Goal: Information Seeking & Learning: Learn about a topic

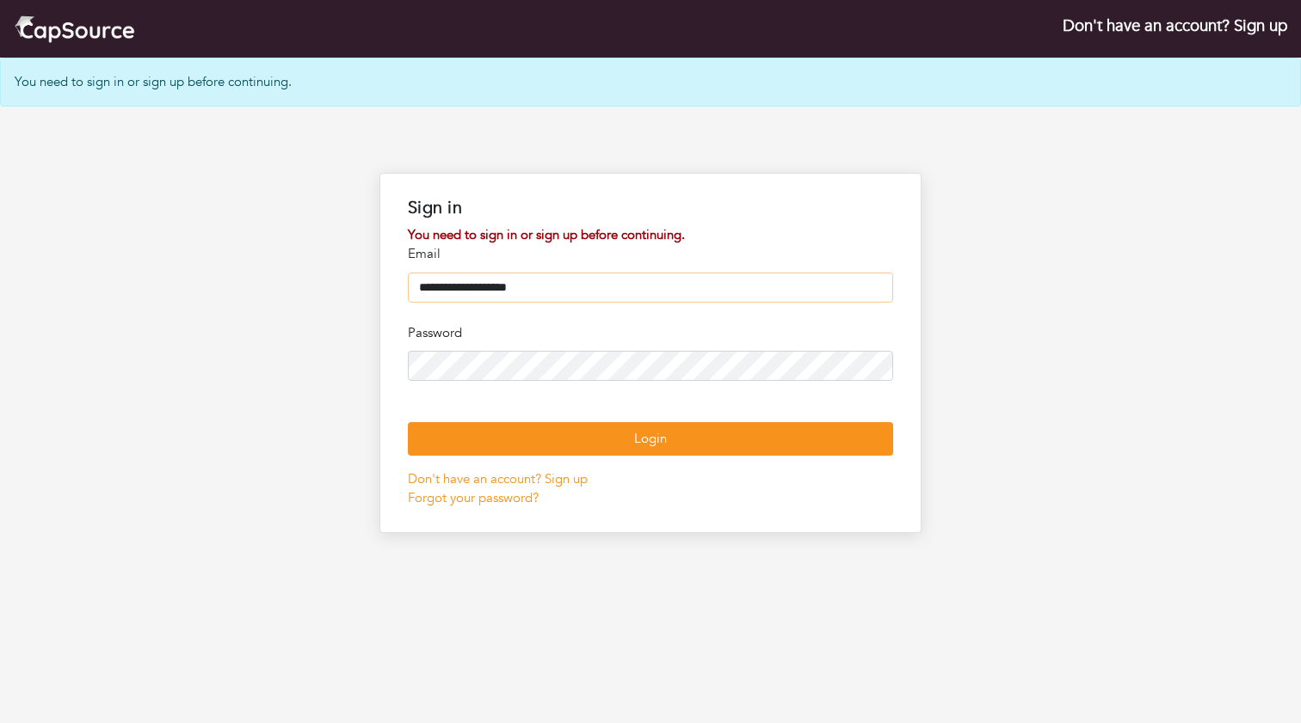
type input "**********"
click at [650, 456] on button "Login" at bounding box center [650, 439] width 485 height 34
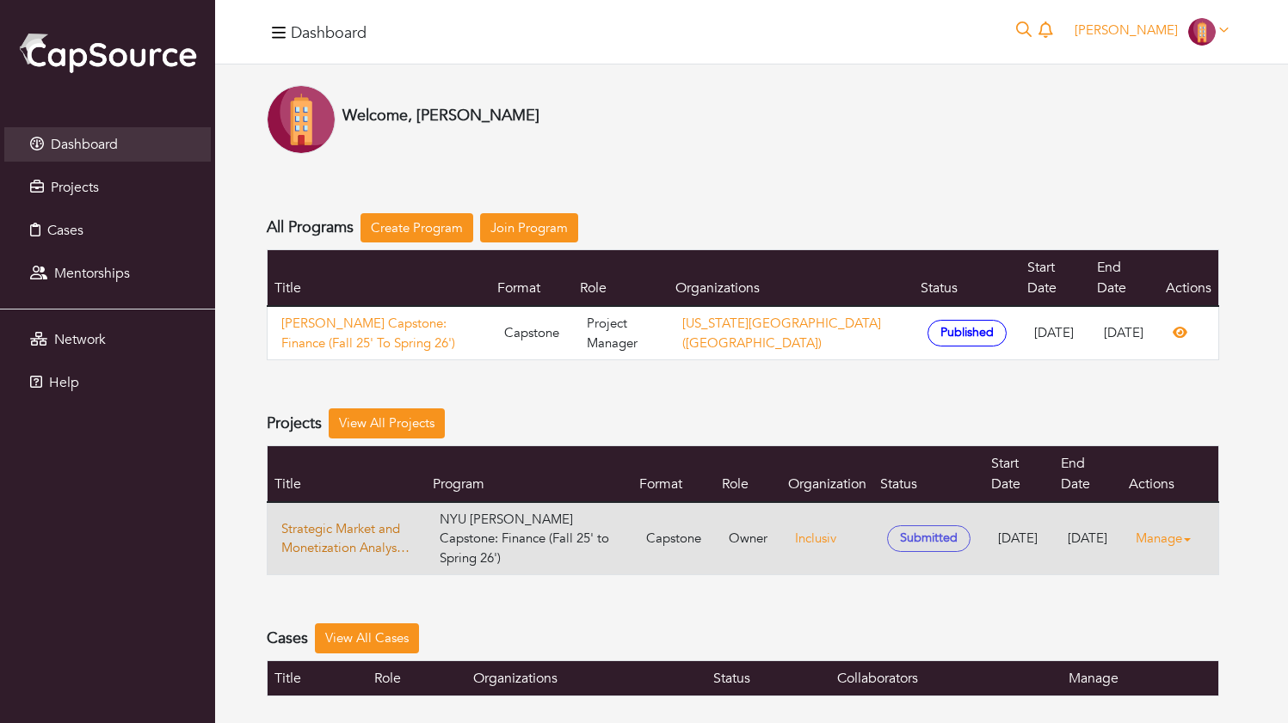
click at [327, 520] on link "Strategic Market and Monetization Analysis for the Financial Inclusion Data Ana…" at bounding box center [346, 539] width 131 height 39
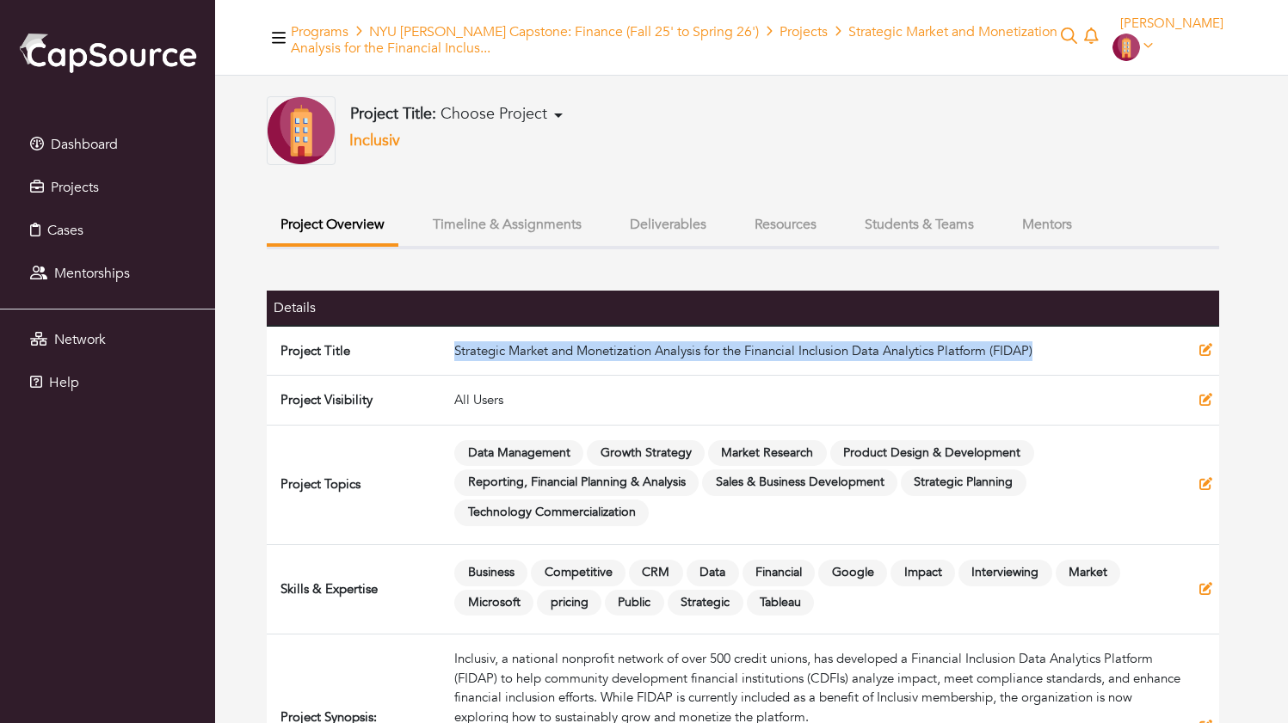
drag, startPoint x: 432, startPoint y: 354, endPoint x: 1027, endPoint y: 348, distance: 595.3
click at [1033, 348] on td "Strategic Market and Monetization Analysis for the Financial Inclusion Data Ana…" at bounding box center [819, 351] width 745 height 50
copy td "Strategic Market and Monetization Analysis for the Financial Inclusion Data Ana…"
click at [830, 222] on button "Resources" at bounding box center [785, 224] width 89 height 37
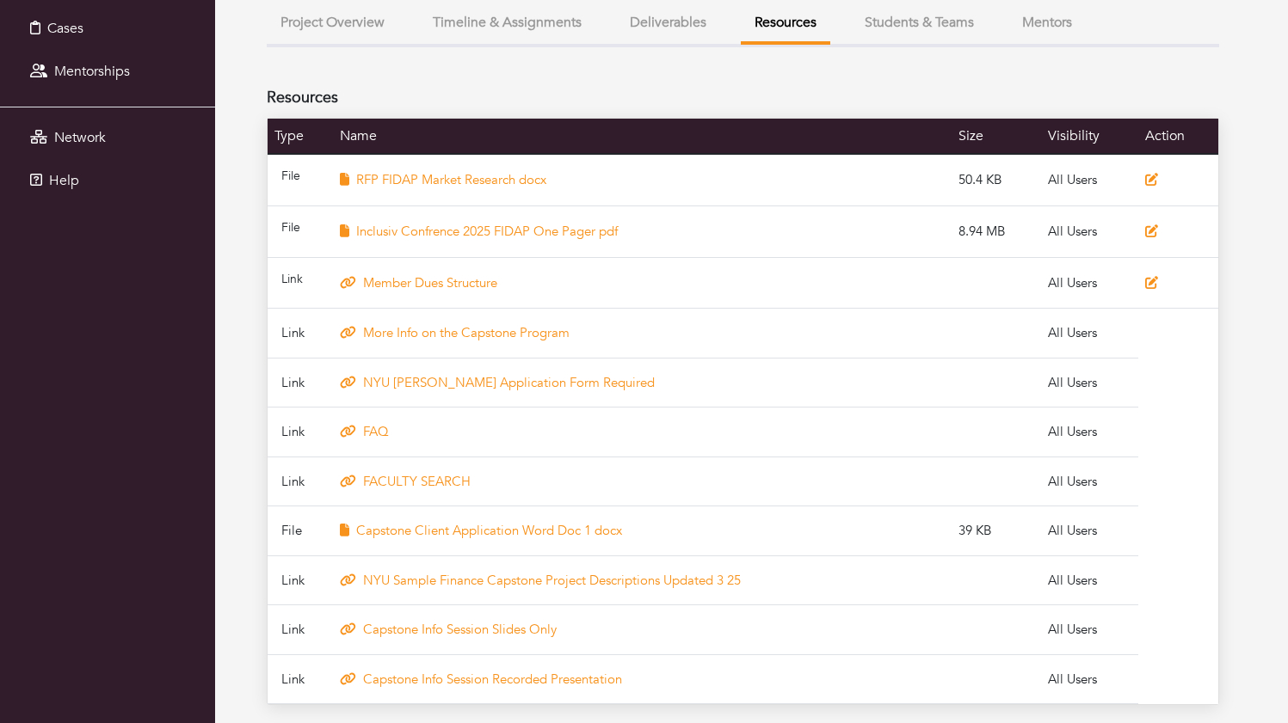
scroll to position [201, 0]
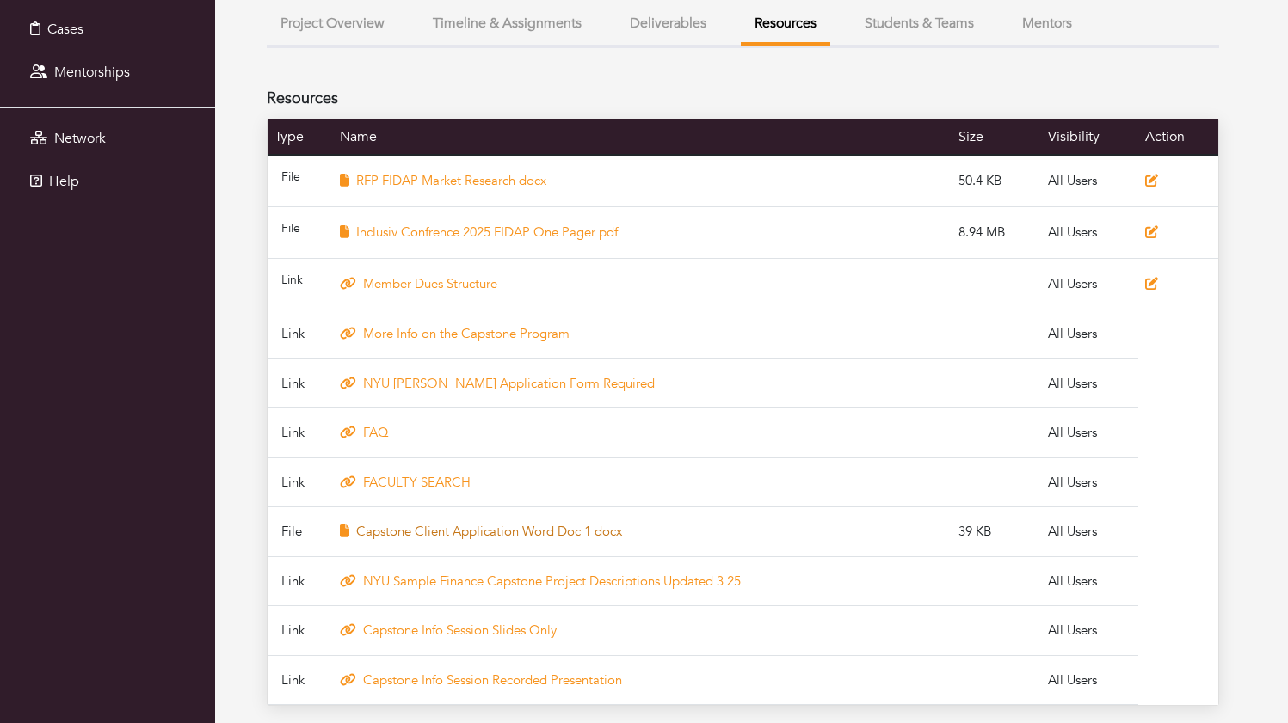
click at [503, 532] on link "Capstone Client Application Word Doc 1 docx" at bounding box center [489, 531] width 266 height 17
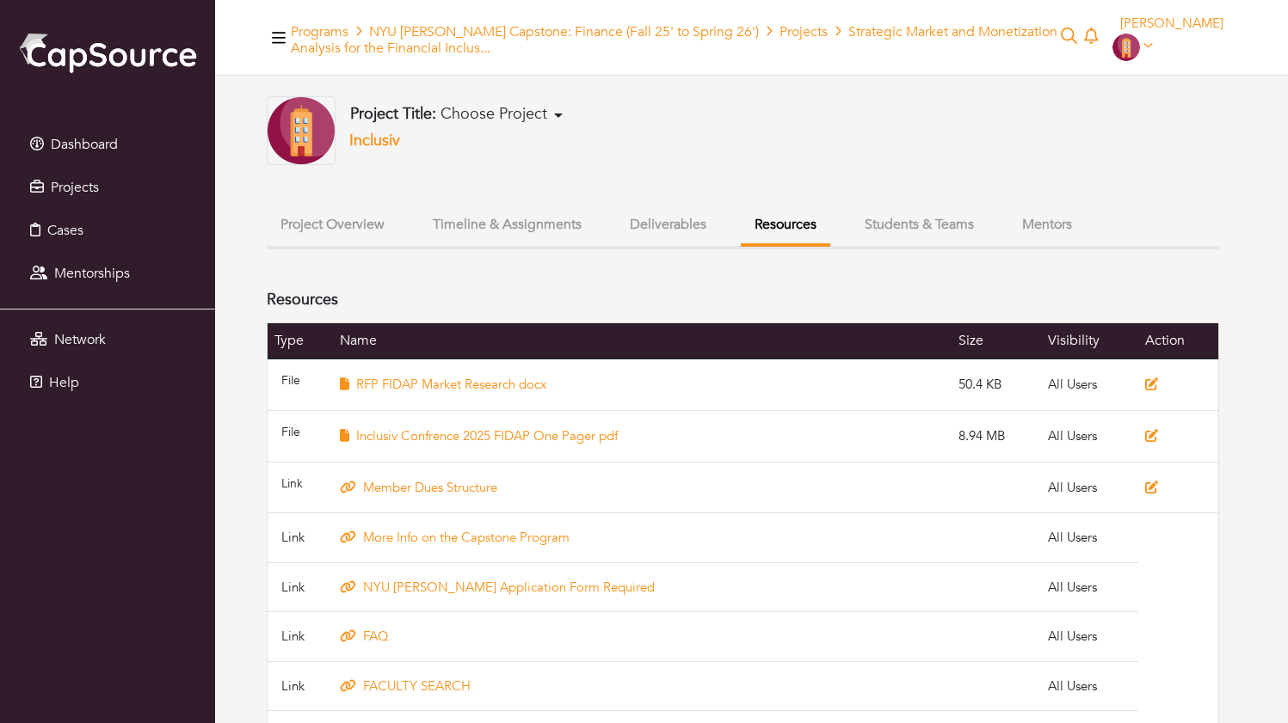
click at [339, 224] on button "Project Overview" at bounding box center [333, 224] width 132 height 37
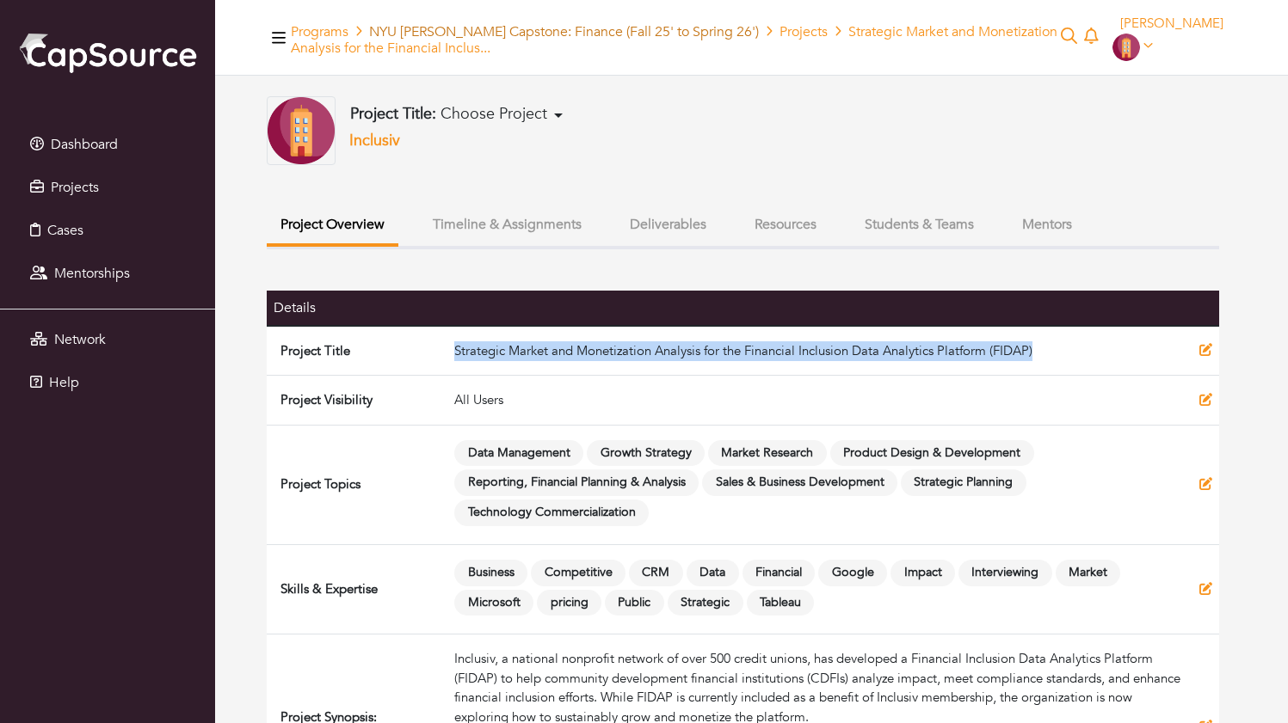
click at [391, 26] on link "NYU Wagner Capstone: Finance (Fall 25' to Spring 26')" at bounding box center [564, 31] width 390 height 19
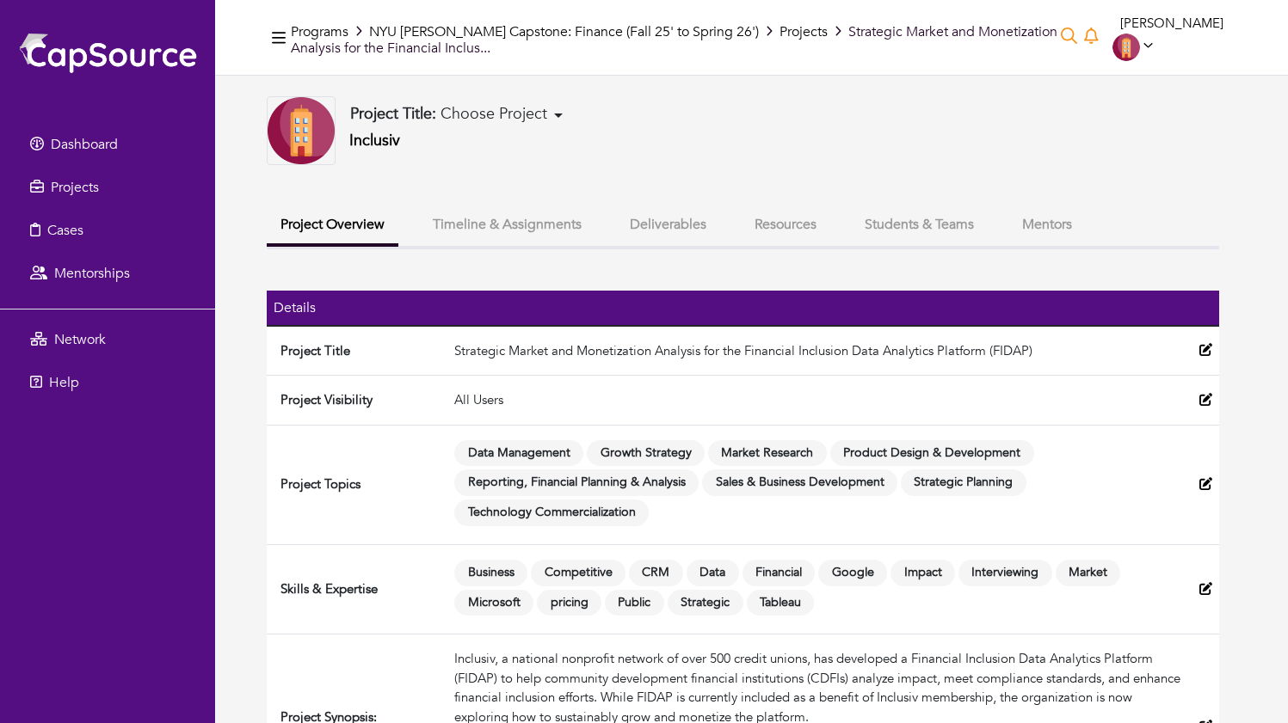
click at [514, 120] on span "Choose Project" at bounding box center [493, 114] width 107 height 22
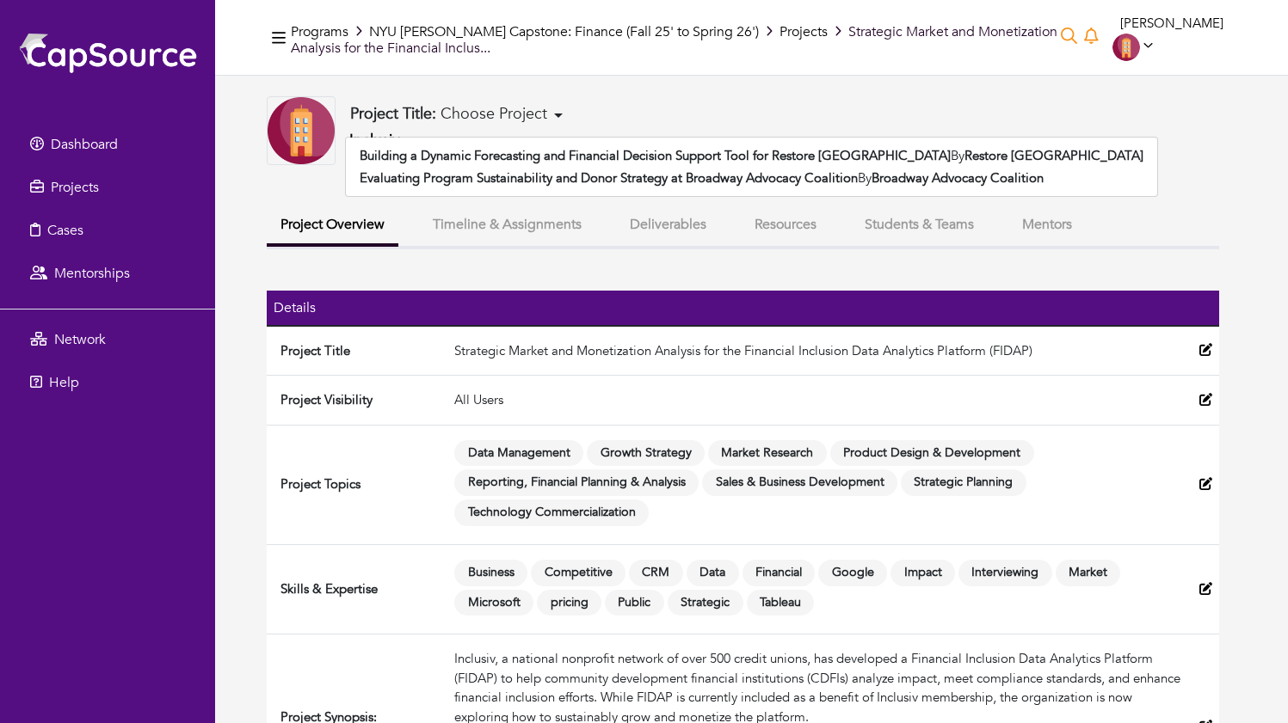
click at [620, 106] on div "Project Title: Choose Project Building a Dynamic Forecasting and Financial Deci…" at bounding box center [743, 130] width 952 height 69
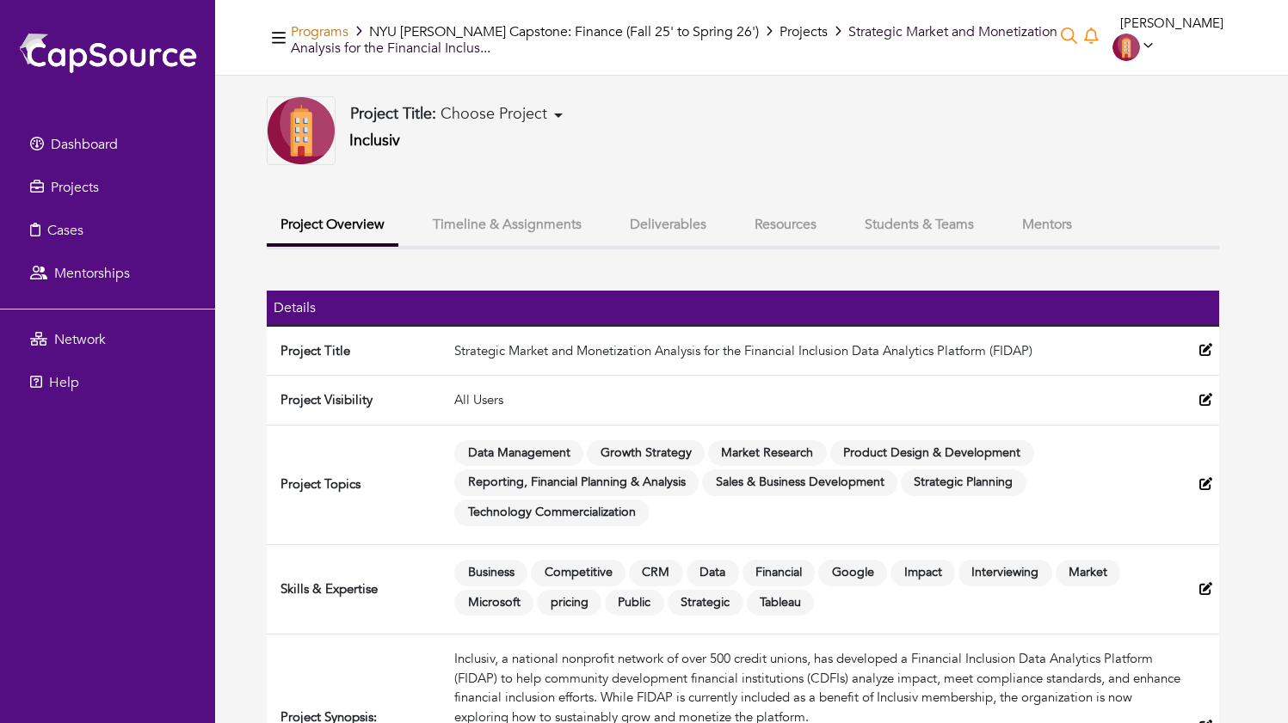
click at [332, 29] on link "Programs" at bounding box center [320, 31] width 58 height 19
click at [552, 232] on button "Timeline & Assignments" at bounding box center [507, 224] width 176 height 37
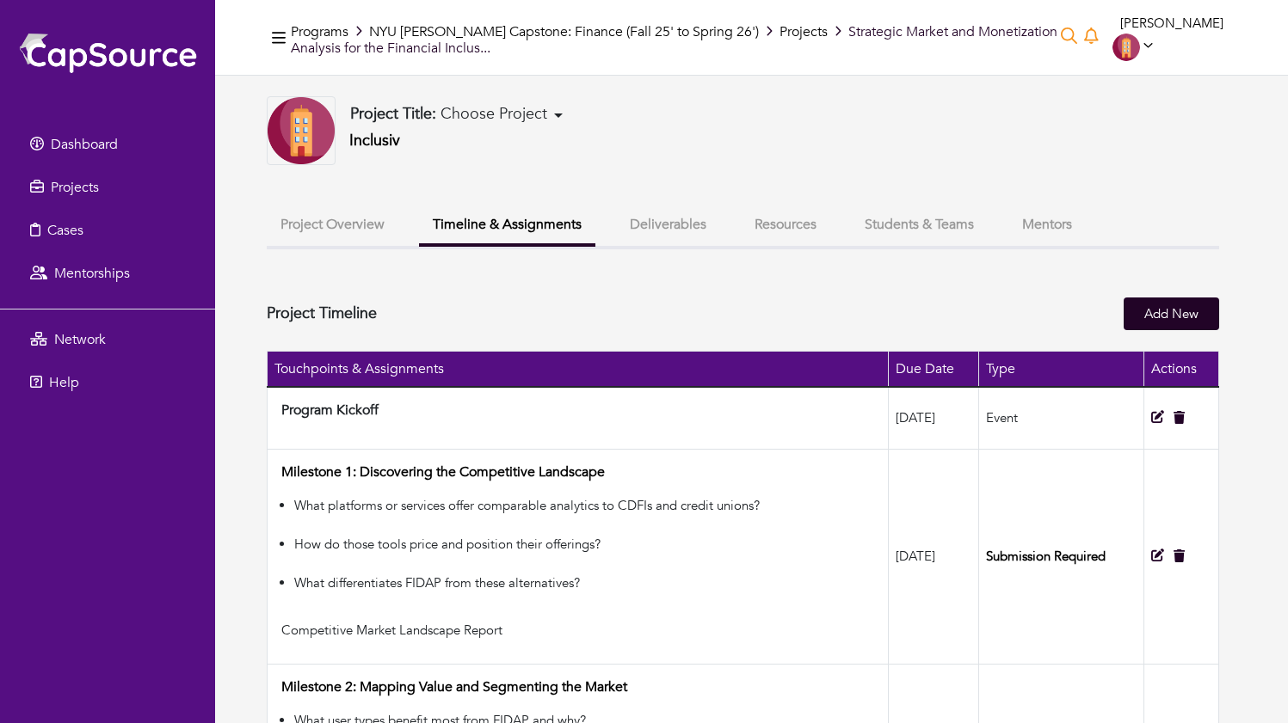
click at [778, 221] on button "Resources" at bounding box center [785, 224] width 89 height 37
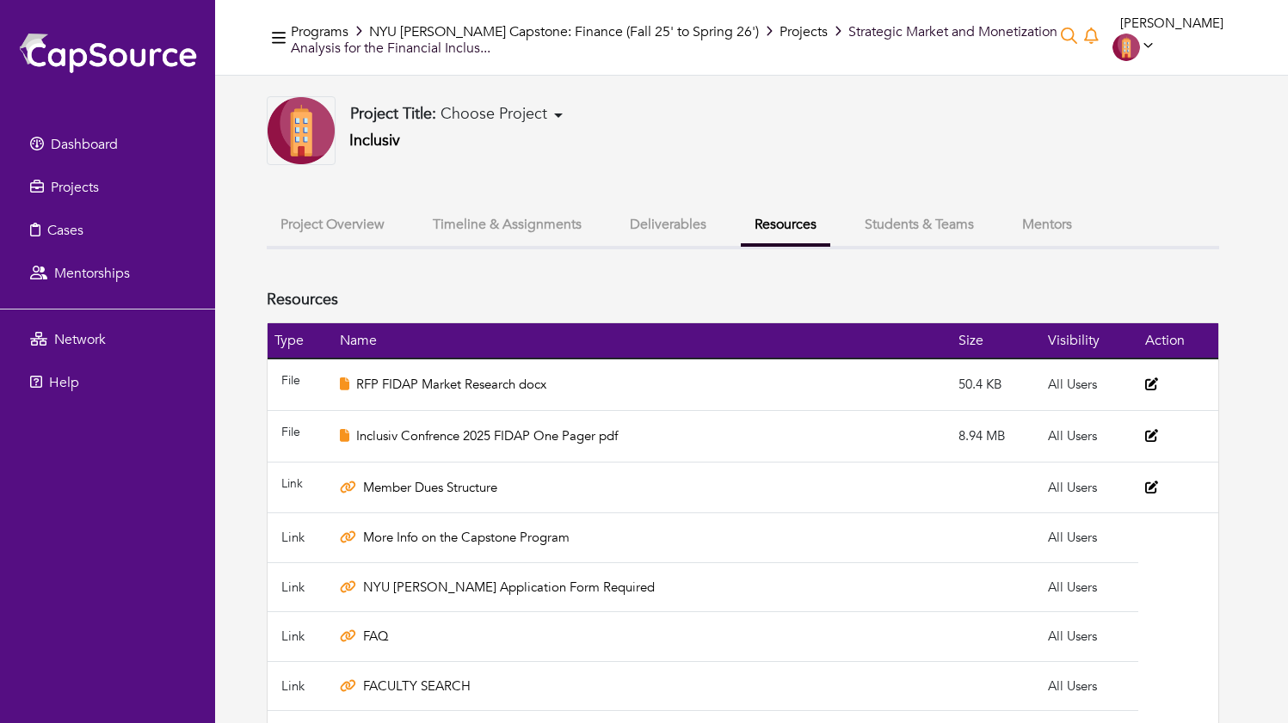
click at [674, 225] on button "Deliverables" at bounding box center [668, 224] width 104 height 37
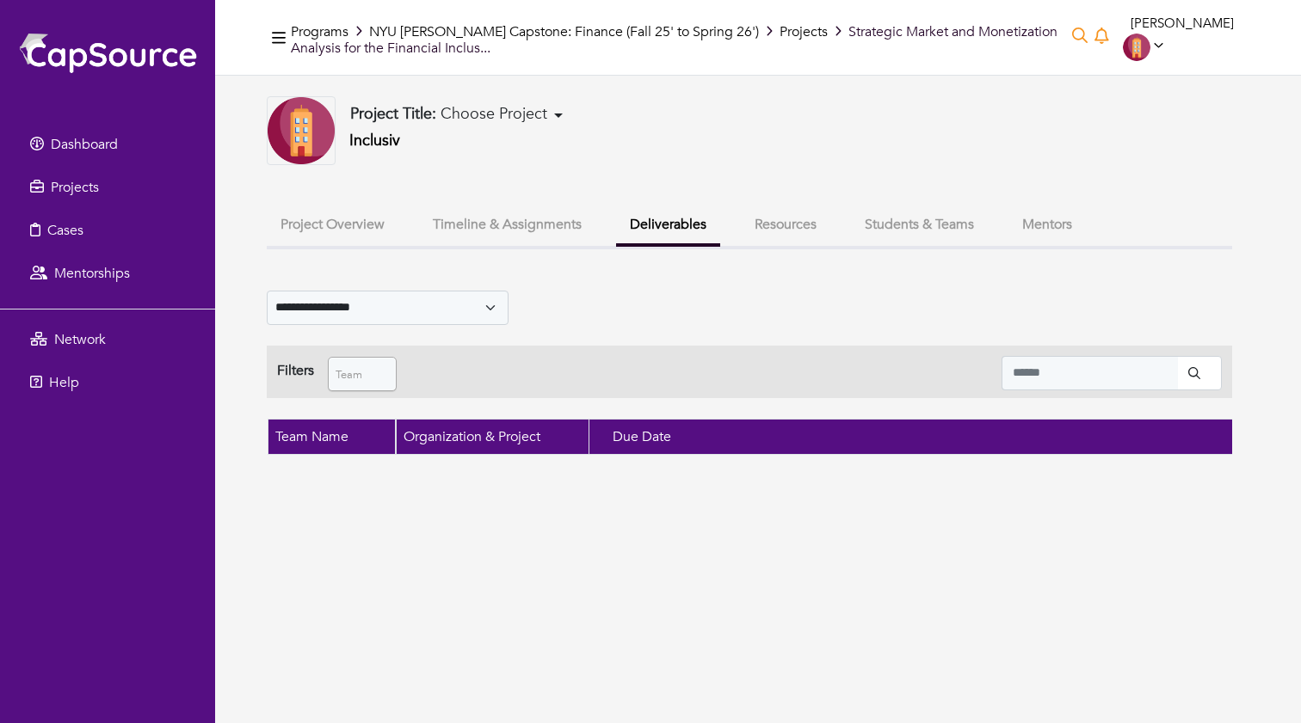
click at [785, 218] on button "Resources" at bounding box center [785, 224] width 89 height 37
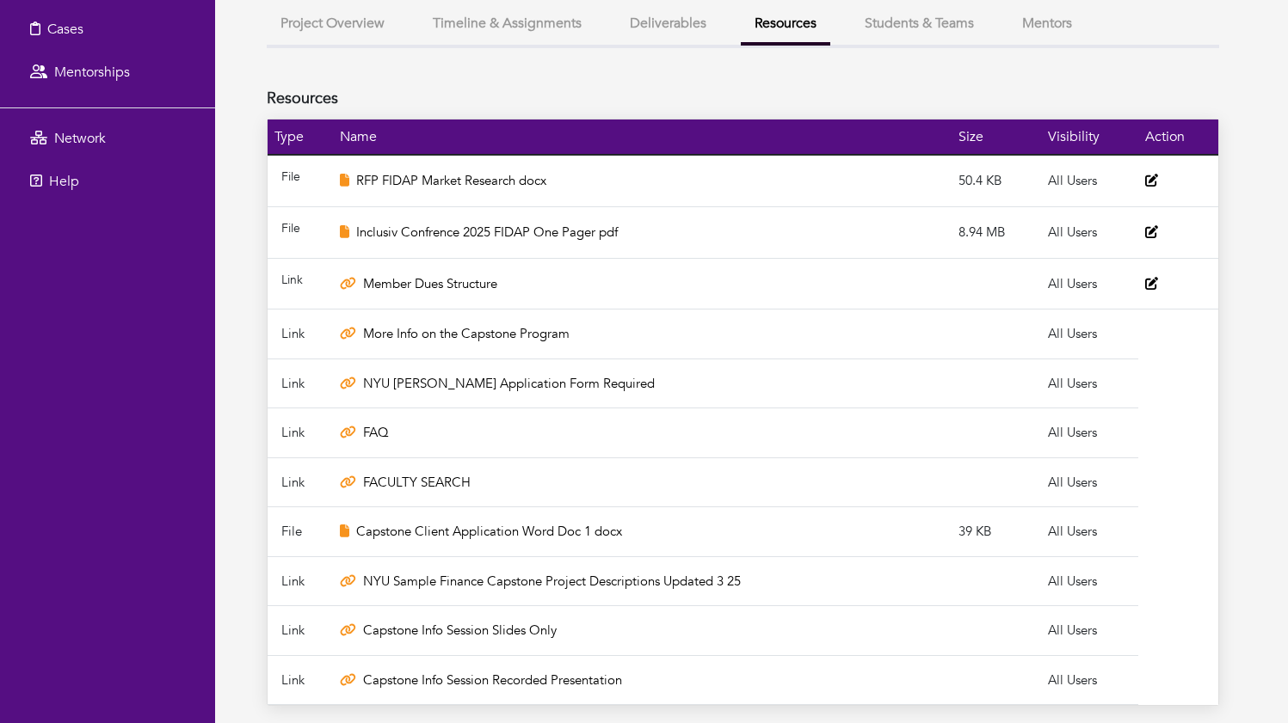
scroll to position [65, 0]
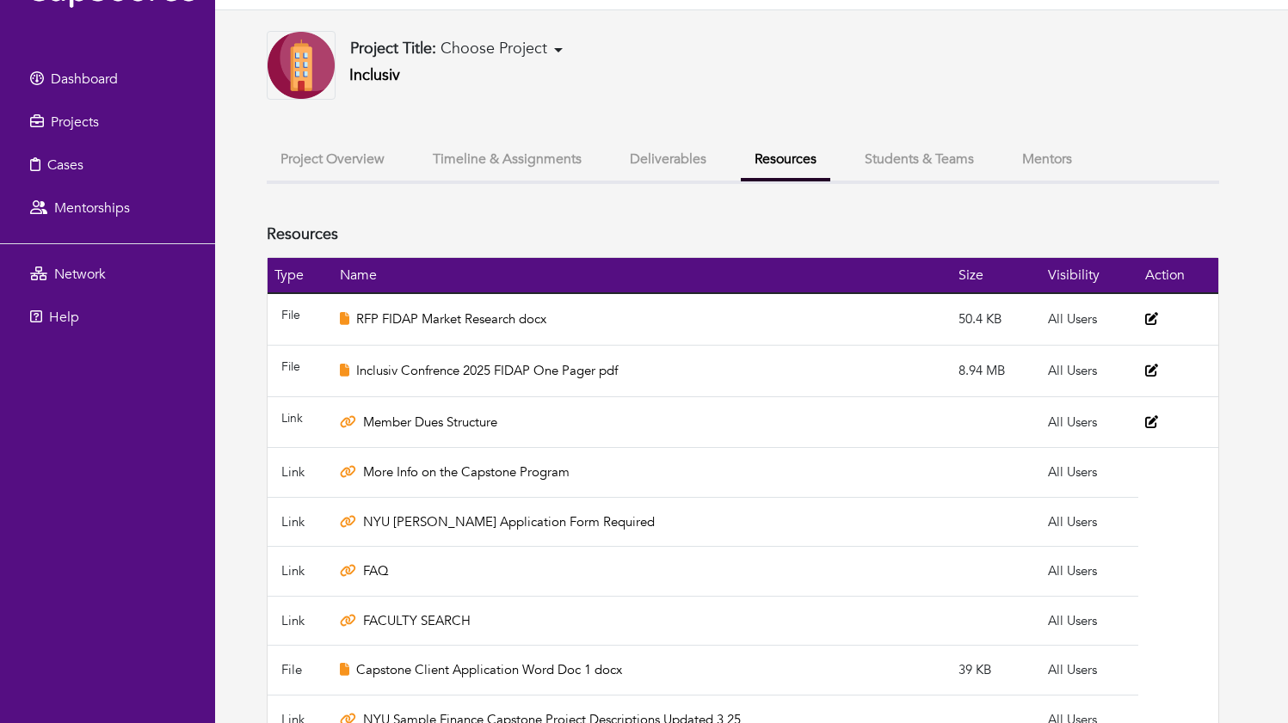
click at [547, 160] on button "Timeline & Assignments" at bounding box center [507, 159] width 176 height 37
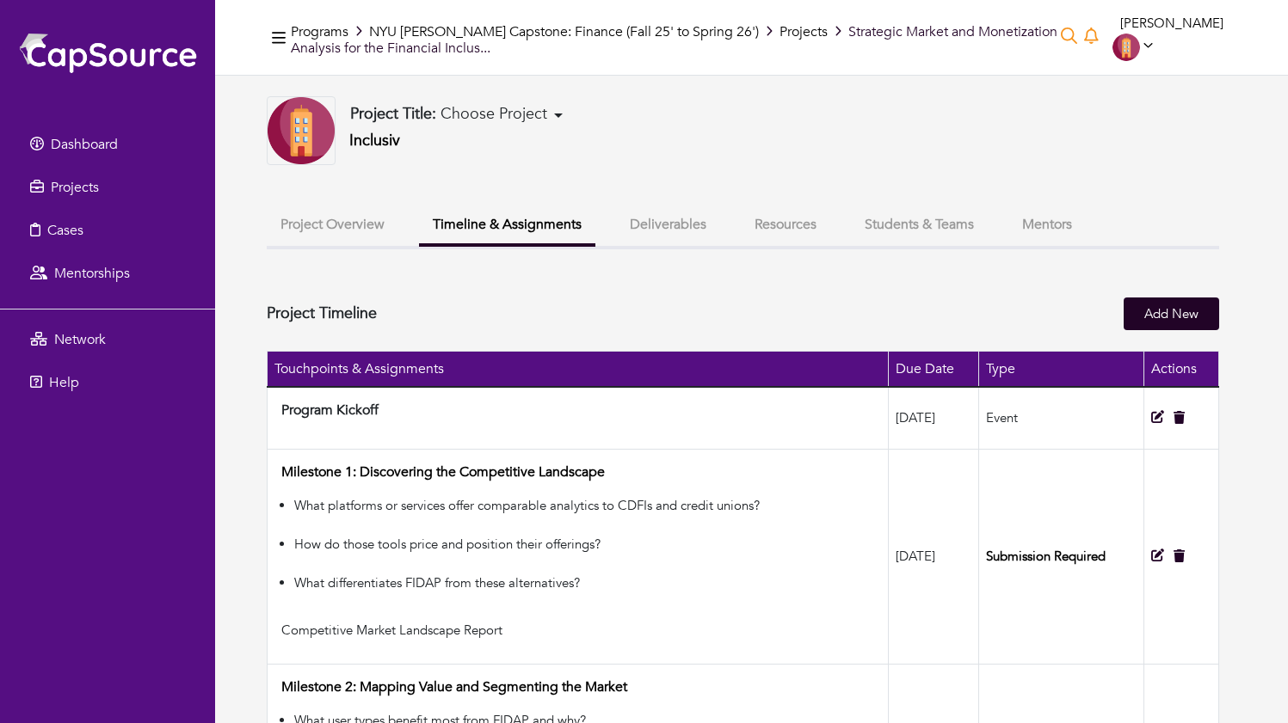
click at [365, 237] on button "Project Overview" at bounding box center [333, 224] width 132 height 37
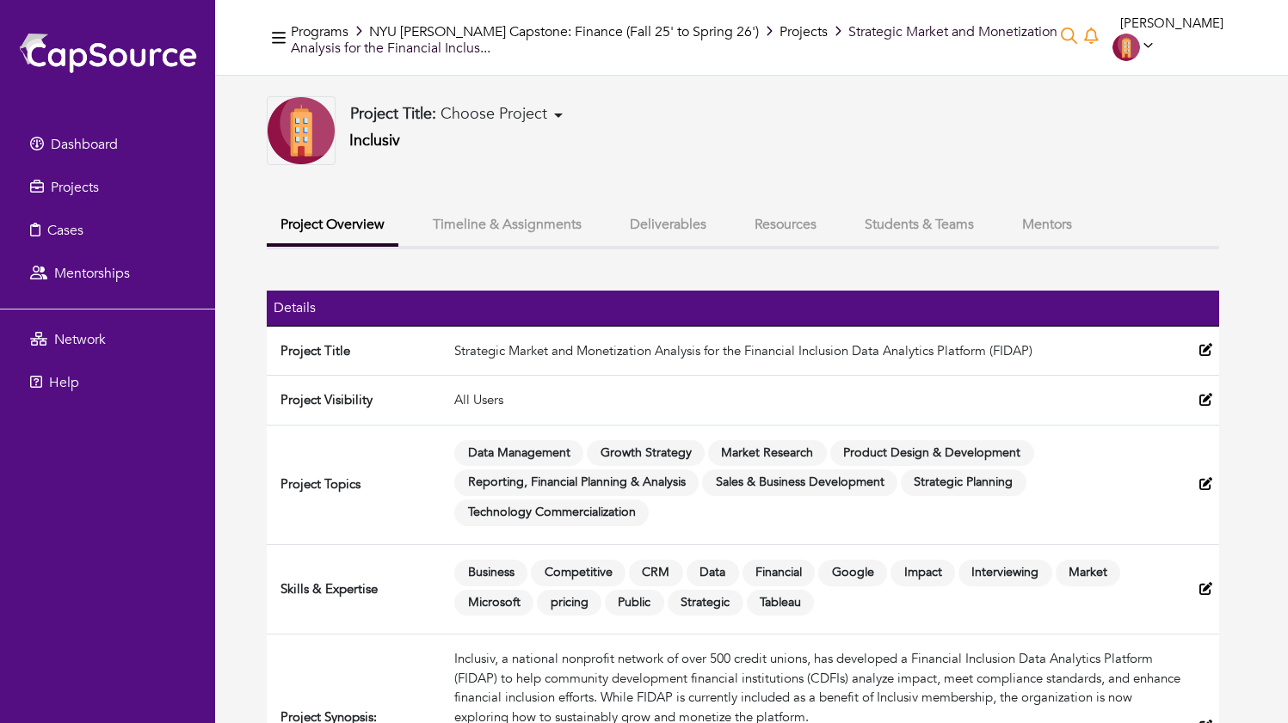
click at [668, 219] on button "Deliverables" at bounding box center [668, 224] width 104 height 37
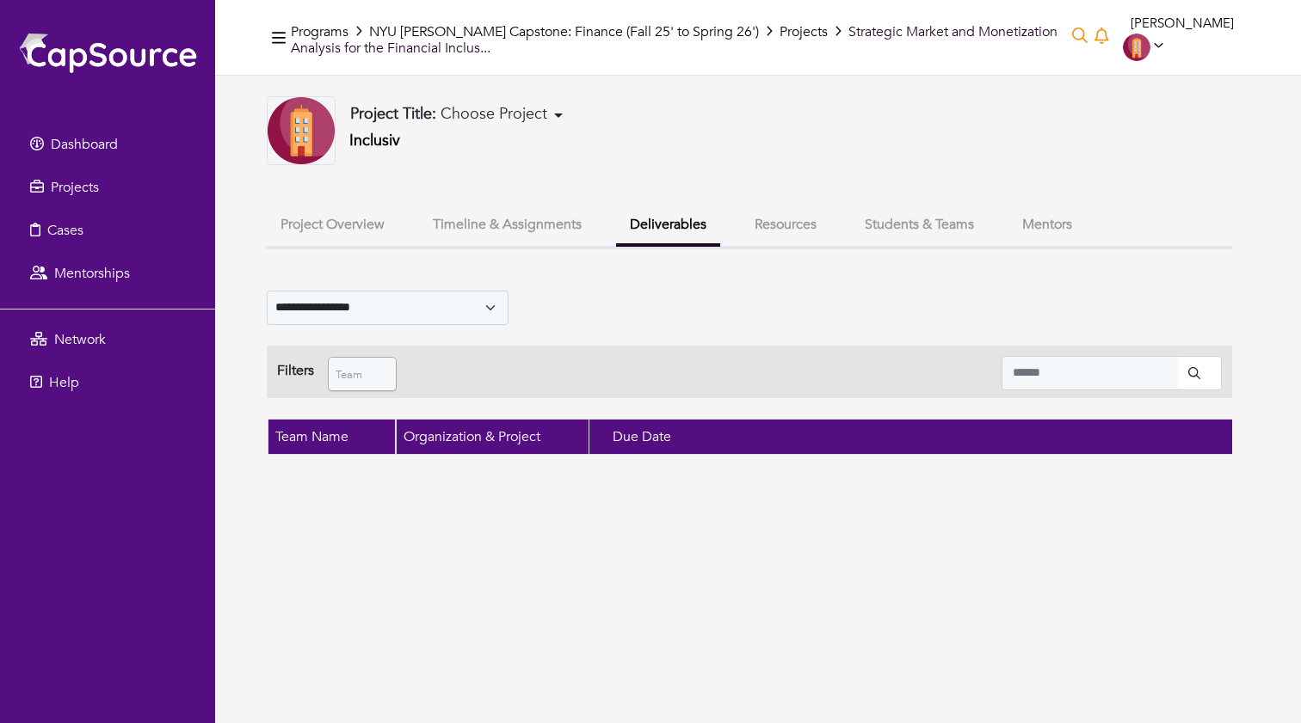
click at [551, 219] on button "Timeline & Assignments" at bounding box center [507, 224] width 176 height 37
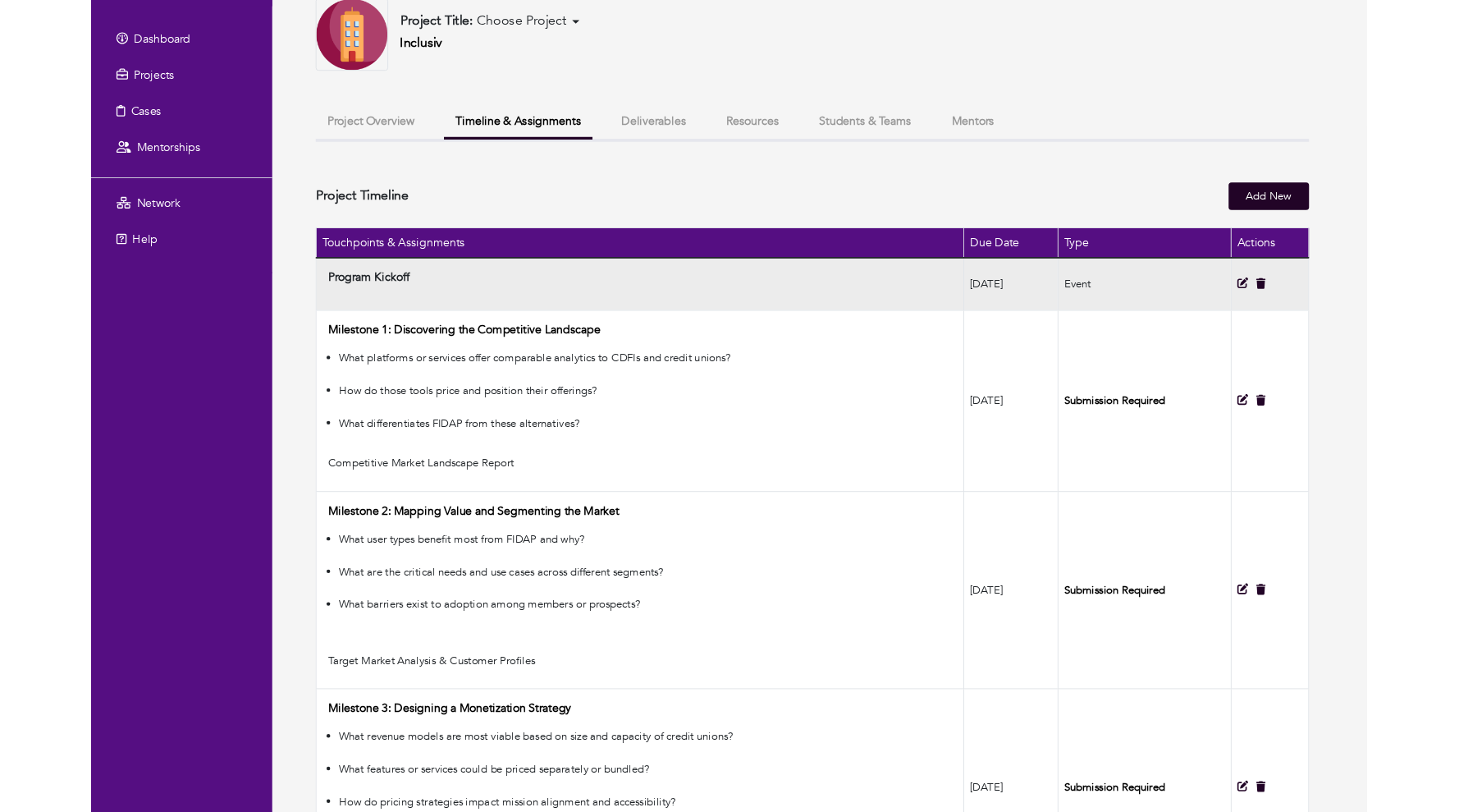
scroll to position [387, 0]
